Goal: Navigation & Orientation: Find specific page/section

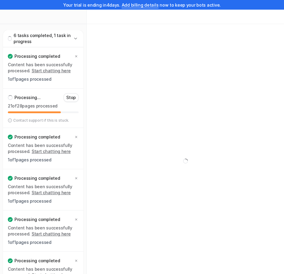
click at [143, 264] on div at bounding box center [185, 161] width 197 height 274
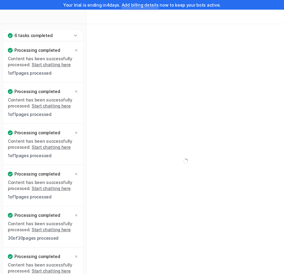
click at [77, 32] on div "6 tasks completed" at bounding box center [43, 35] width 80 height 11
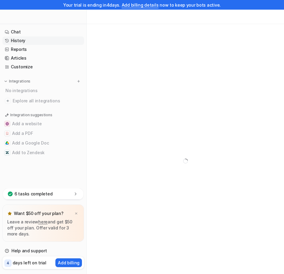
click at [51, 40] on link "History" at bounding box center [42, 40] width 81 height 8
click at [35, 39] on link "History" at bounding box center [42, 40] width 81 height 8
click at [34, 38] on link "History" at bounding box center [42, 40] width 81 height 8
click at [6, 82] on img at bounding box center [6, 81] width 4 height 4
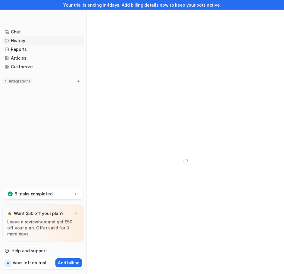
click at [6, 82] on img at bounding box center [6, 81] width 4 height 4
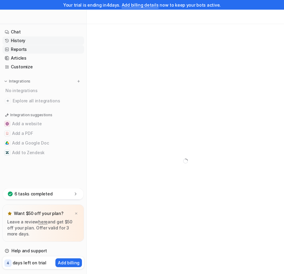
click at [23, 51] on link "Reports" at bounding box center [42, 49] width 81 height 8
click at [27, 30] on link "Chat" at bounding box center [42, 32] width 81 height 8
click at [142, 152] on div at bounding box center [185, 161] width 197 height 274
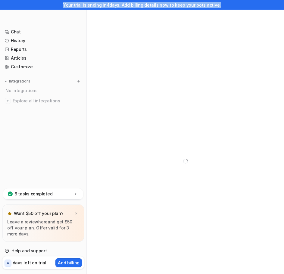
drag, startPoint x: 64, startPoint y: 5, endPoint x: 228, endPoint y: 7, distance: 163.6
click at [228, 7] on div "Your trial is ending [DATE]. Add billing details now to keep your bots active." at bounding box center [142, 5] width 284 height 10
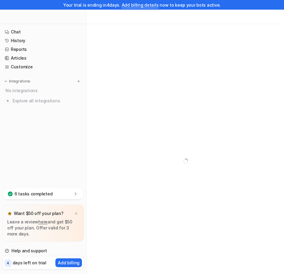
click at [187, 121] on div at bounding box center [185, 161] width 197 height 274
click at [70, 191] on div "6 tasks completed" at bounding box center [43, 193] width 80 height 11
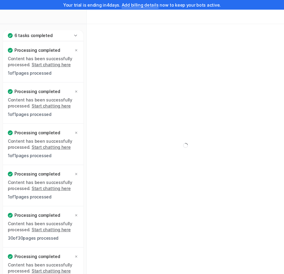
scroll to position [24, 0]
click at [72, 34] on div "6 tasks completed" at bounding box center [43, 35] width 80 height 11
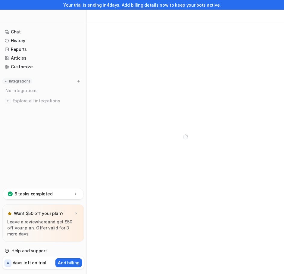
click at [7, 81] on img at bounding box center [6, 81] width 4 height 4
click at [23, 44] on link "History" at bounding box center [42, 40] width 81 height 8
